Goal: Browse casually

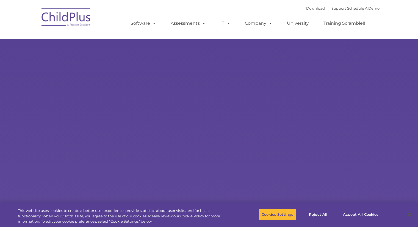
select select "MEDIUM"
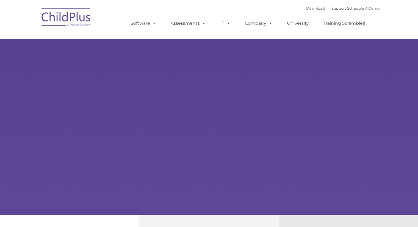
type input ""
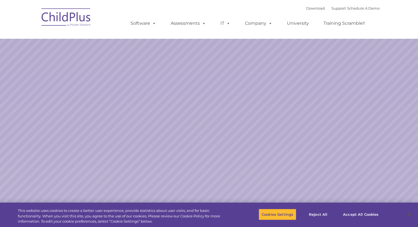
select select "MEDIUM"
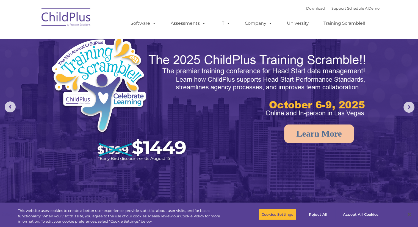
click at [282, 141] on img at bounding box center [209, 131] width 418 height 263
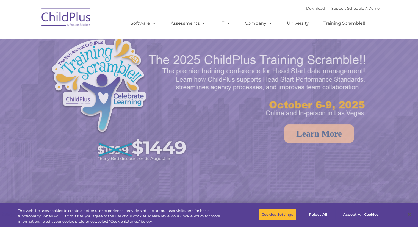
select select "MEDIUM"
